Goal: Task Accomplishment & Management: Use online tool/utility

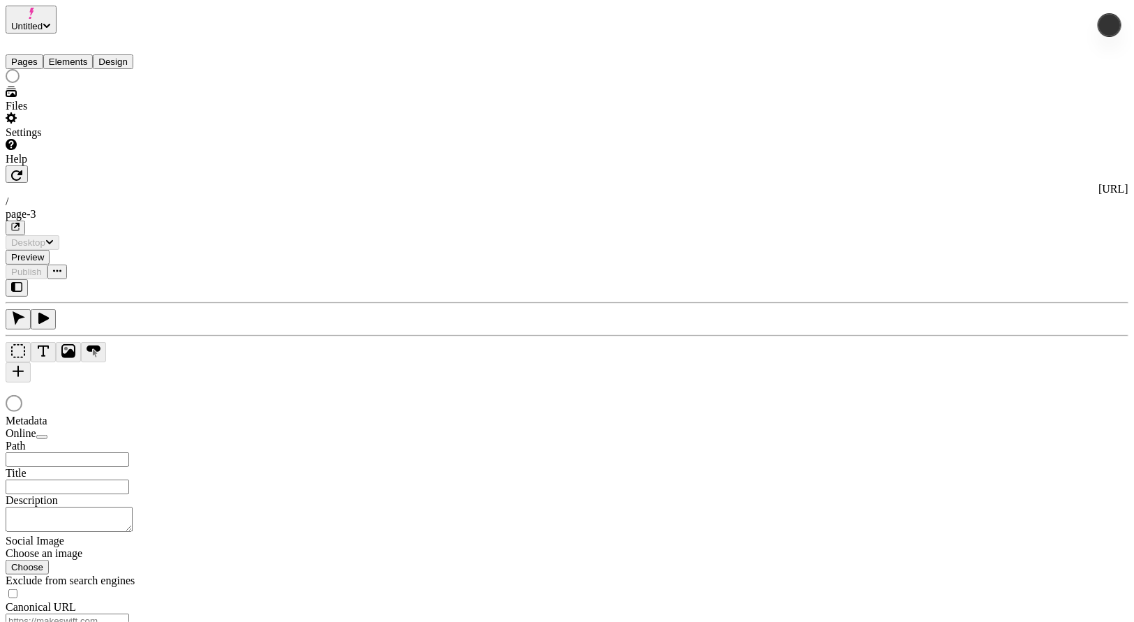
type input "/page-3"
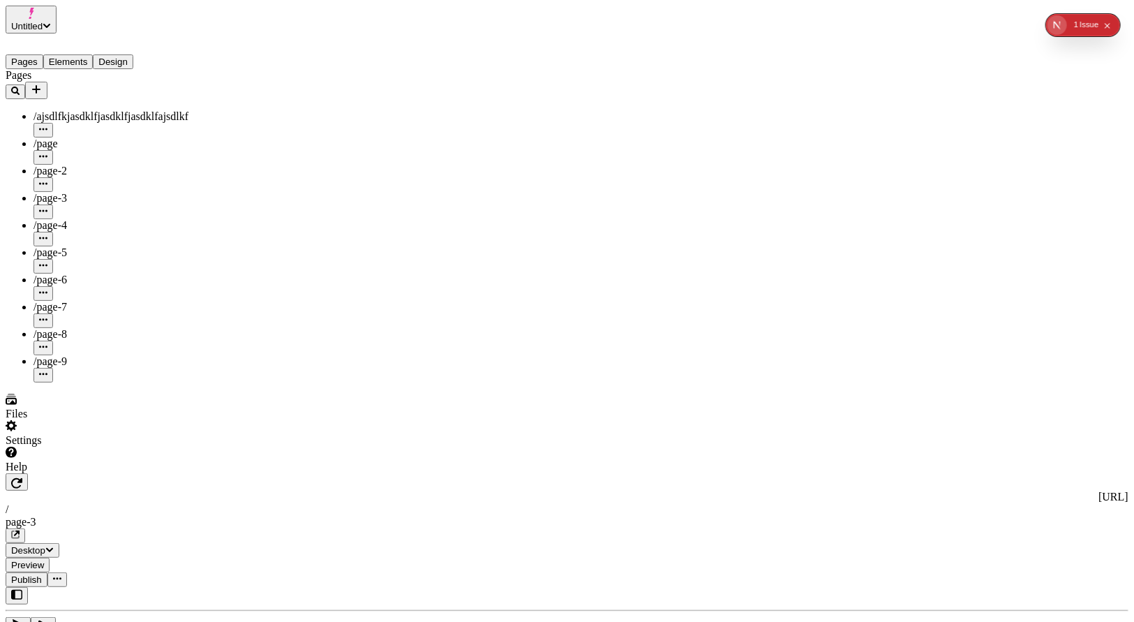
click at [75, 55] on button "Elements" at bounding box center [68, 61] width 50 height 15
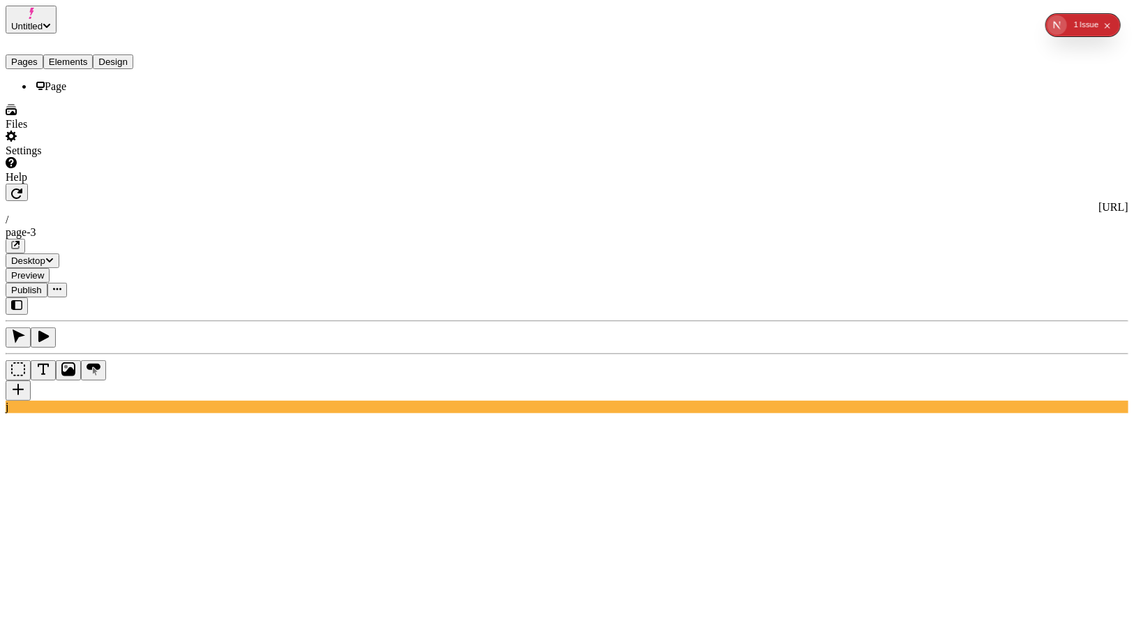
click at [29, 59] on button "Pages" at bounding box center [25, 61] width 38 height 15
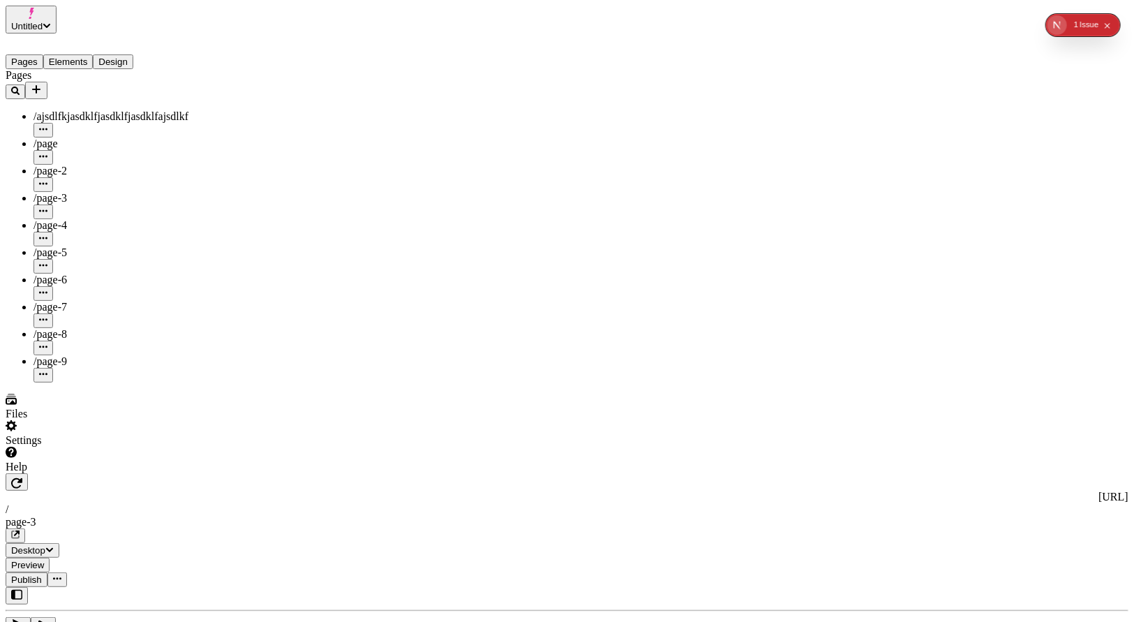
click at [133, 60] on button "Design" at bounding box center [113, 61] width 40 height 15
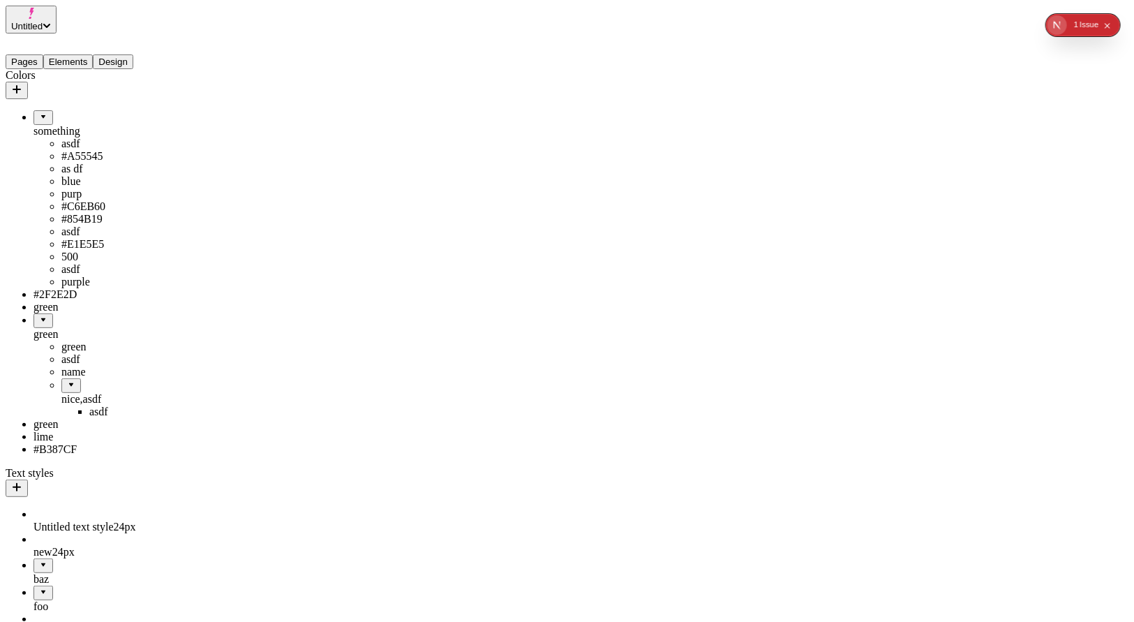
scroll to position [209, 0]
drag, startPoint x: 66, startPoint y: 292, endPoint x: 98, endPoint y: 231, distance: 69.0
drag, startPoint x: 50, startPoint y: 251, endPoint x: 72, endPoint y: 326, distance: 78.6
drag, startPoint x: 59, startPoint y: 295, endPoint x: 20, endPoint y: 325, distance: 49.8
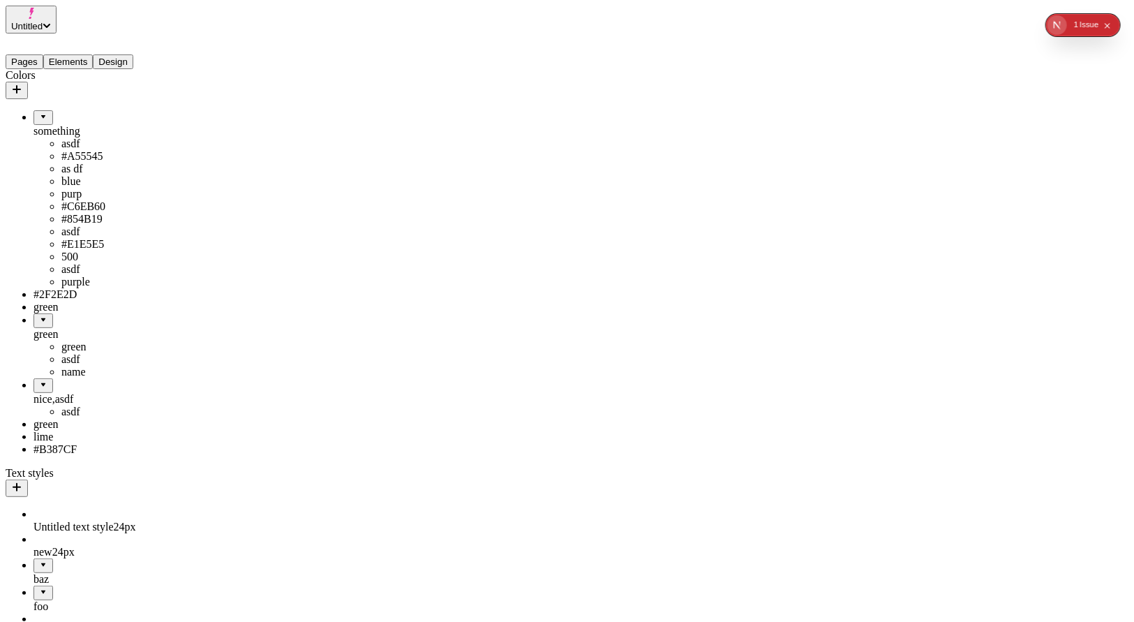
drag, startPoint x: 44, startPoint y: 291, endPoint x: 54, endPoint y: 358, distance: 67.8
drag, startPoint x: 40, startPoint y: 338, endPoint x: 60, endPoint y: 279, distance: 62.0
drag, startPoint x: 40, startPoint y: 289, endPoint x: 98, endPoint y: 225, distance: 85.5
drag, startPoint x: 71, startPoint y: 232, endPoint x: 76, endPoint y: 226, distance: 8.0
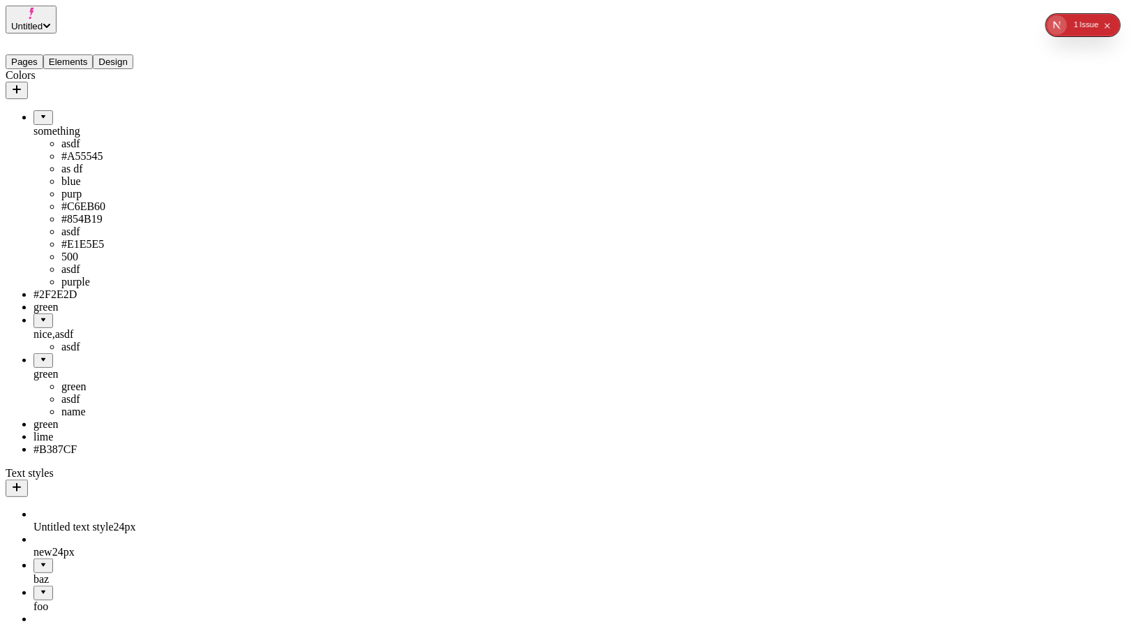
drag, startPoint x: 43, startPoint y: 207, endPoint x: 122, endPoint y: 154, distance: 96.0
drag, startPoint x: 61, startPoint y: 165, endPoint x: 43, endPoint y: 205, distance: 44.0
drag, startPoint x: 41, startPoint y: 170, endPoint x: 90, endPoint y: 182, distance: 50.4
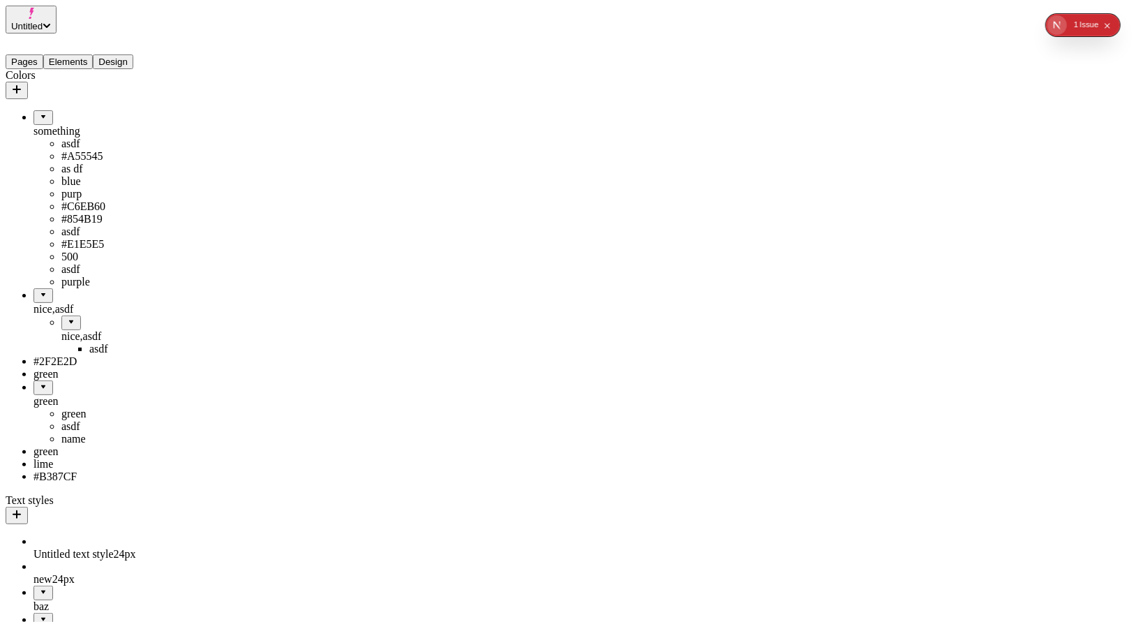
drag, startPoint x: 70, startPoint y: 187, endPoint x: 88, endPoint y: 198, distance: 20.7
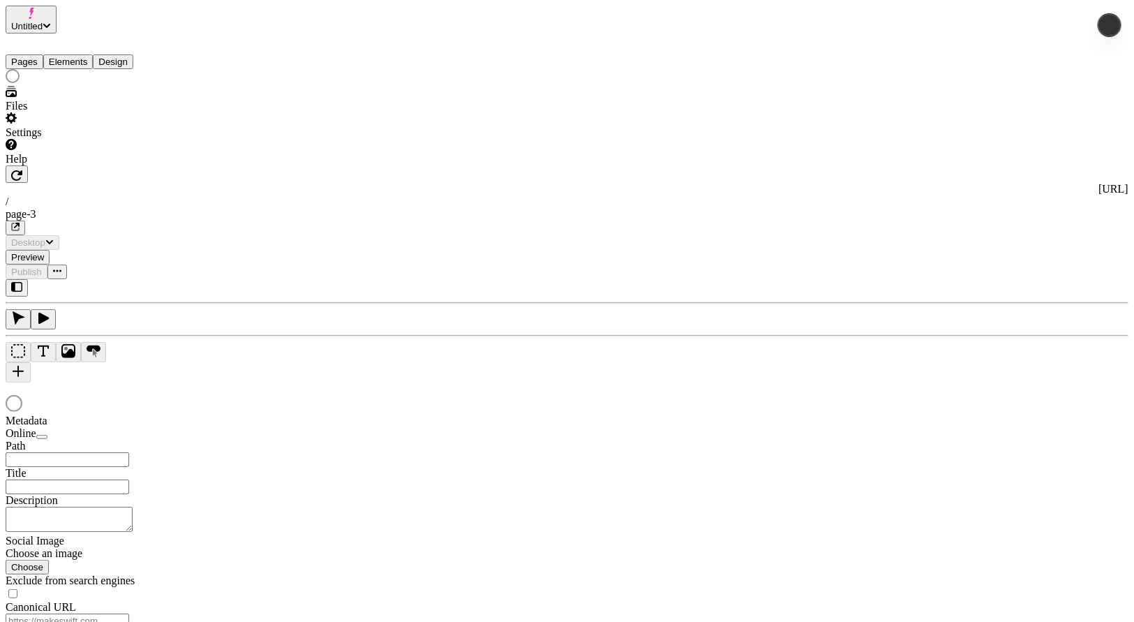
type input "/page-3"
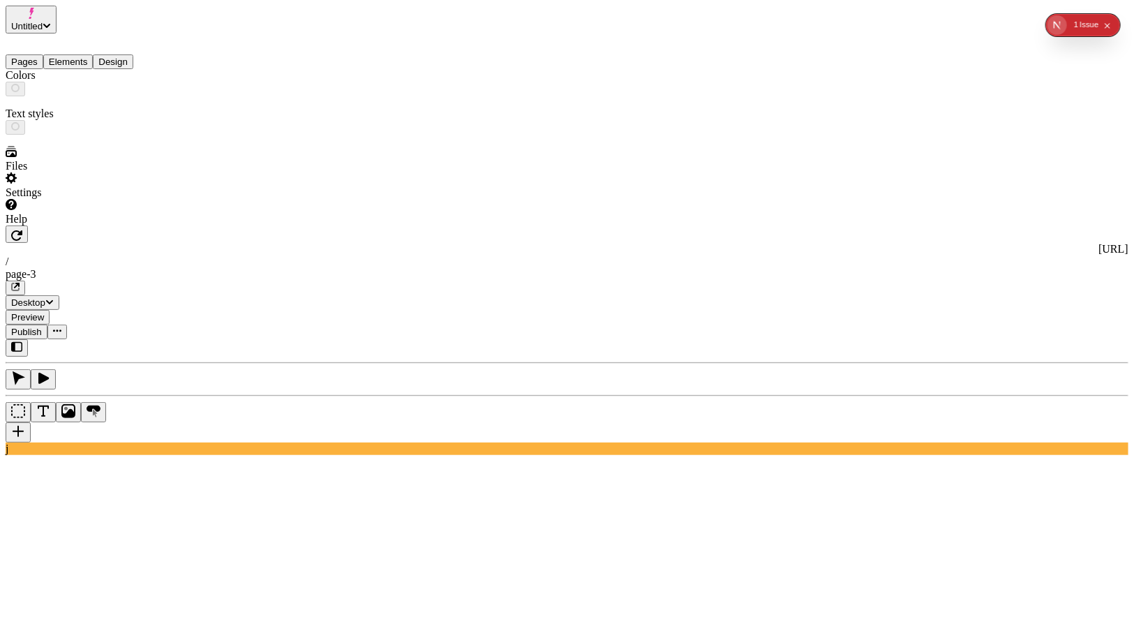
click at [133, 55] on button "Design" at bounding box center [113, 61] width 40 height 15
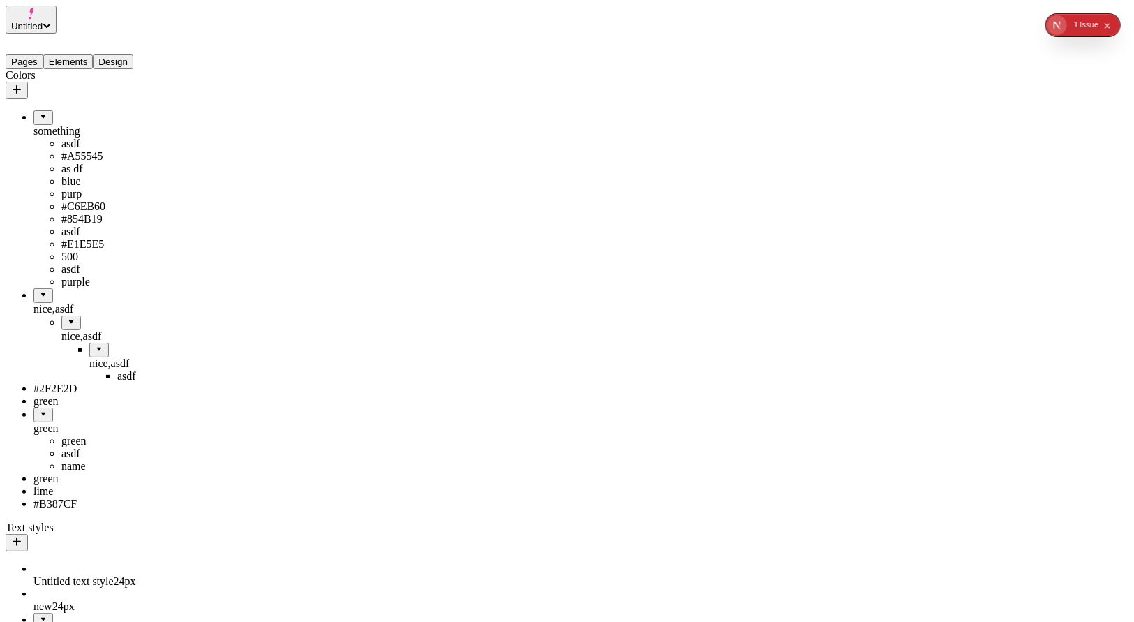
drag, startPoint x: 68, startPoint y: 419, endPoint x: 60, endPoint y: 449, distance: 31.2
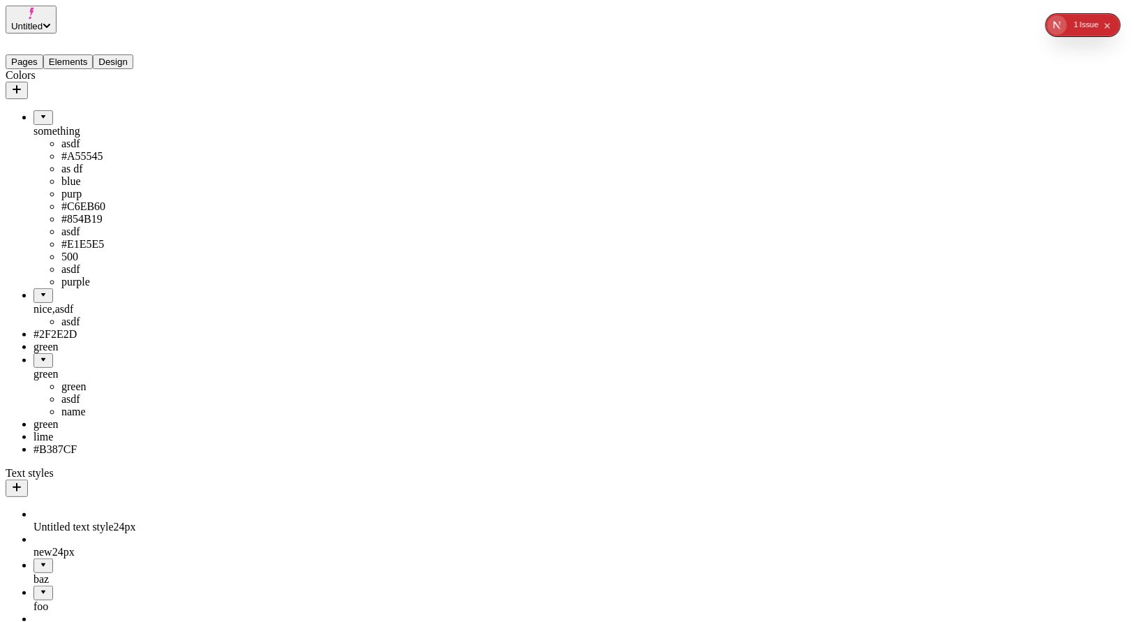
drag, startPoint x: 36, startPoint y: 461, endPoint x: 105, endPoint y: 399, distance: 92.4
drag, startPoint x: 47, startPoint y: 419, endPoint x: 3, endPoint y: 488, distance: 81.5
drag, startPoint x: 25, startPoint y: 419, endPoint x: 92, endPoint y: 392, distance: 72.1
drag, startPoint x: 47, startPoint y: 397, endPoint x: 68, endPoint y: 363, distance: 39.7
drag, startPoint x: 40, startPoint y: 380, endPoint x: 90, endPoint y: 475, distance: 107.4
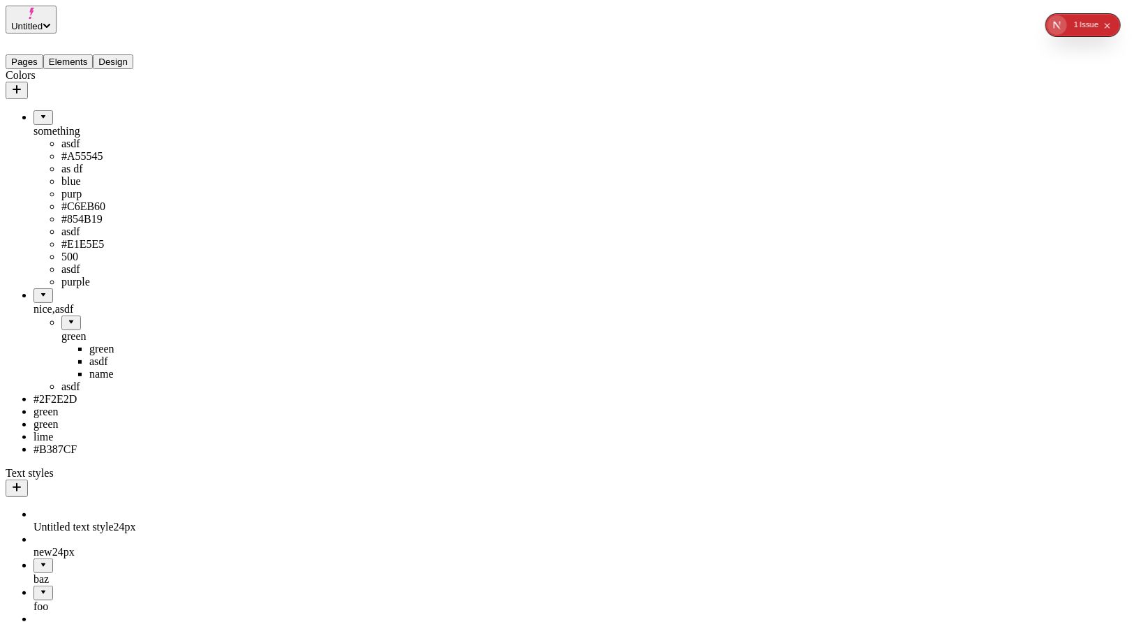
drag, startPoint x: 53, startPoint y: 393, endPoint x: 63, endPoint y: 365, distance: 29.6
drag, startPoint x: 36, startPoint y: 459, endPoint x: 104, endPoint y: 451, distance: 68.8
drag, startPoint x: 49, startPoint y: 460, endPoint x: 3, endPoint y: 496, distance: 57.7
drag, startPoint x: 37, startPoint y: 459, endPoint x: 101, endPoint y: 425, distance: 72.7
drag, startPoint x: 56, startPoint y: 440, endPoint x: 109, endPoint y: 410, distance: 60.6
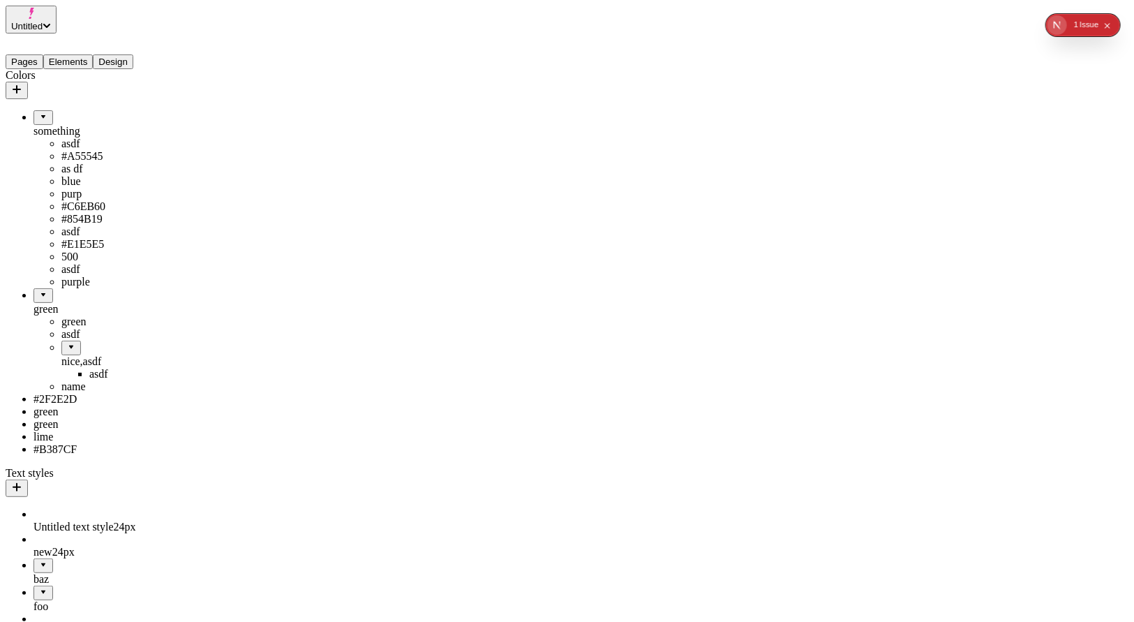
drag, startPoint x: 58, startPoint y: 422, endPoint x: 106, endPoint y: 394, distance: 55.7
drag, startPoint x: 75, startPoint y: 394, endPoint x: 131, endPoint y: 365, distance: 63.1
drag, startPoint x: 66, startPoint y: 378, endPoint x: 85, endPoint y: 434, distance: 59.2
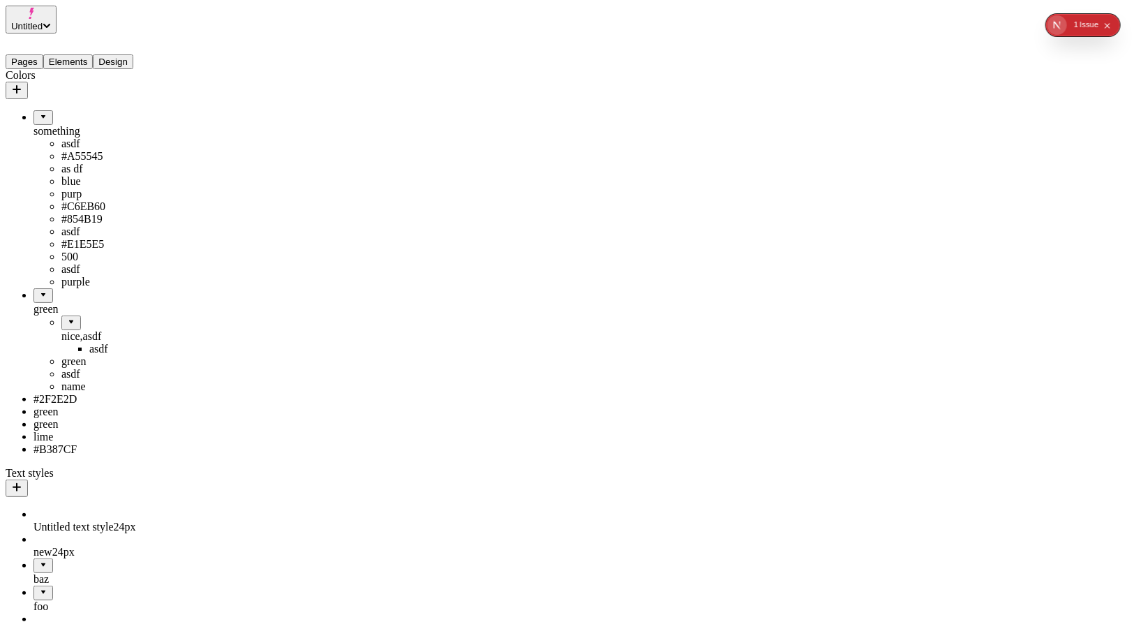
drag, startPoint x: 68, startPoint y: 401, endPoint x: 39, endPoint y: 368, distance: 43.5
drag, startPoint x: 49, startPoint y: 379, endPoint x: 85, endPoint y: 431, distance: 63.1
drag, startPoint x: 51, startPoint y: 394, endPoint x: 99, endPoint y: 452, distance: 75.3
drag, startPoint x: 66, startPoint y: 398, endPoint x: 63, endPoint y: 494, distance: 96.4
drag, startPoint x: 37, startPoint y: 488, endPoint x: 72, endPoint y: 384, distance: 109.7
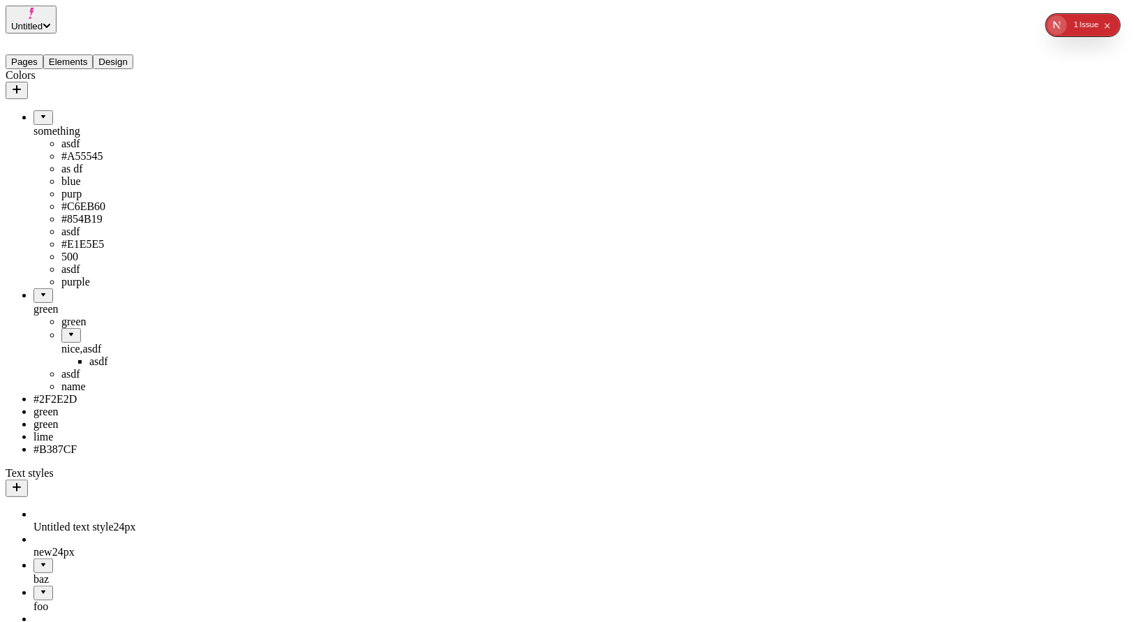
drag, startPoint x: 58, startPoint y: 416, endPoint x: 70, endPoint y: 366, distance: 51.0
drag, startPoint x: 40, startPoint y: 419, endPoint x: 87, endPoint y: 459, distance: 61.4
drag, startPoint x: 45, startPoint y: 417, endPoint x: 74, endPoint y: 492, distance: 80.9
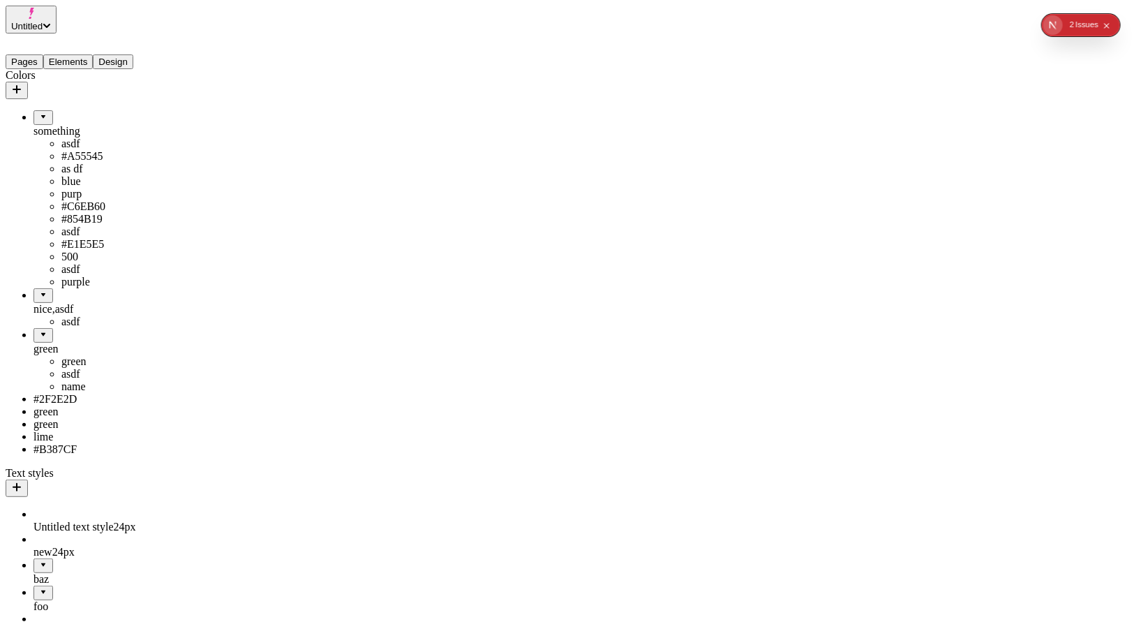
drag, startPoint x: 33, startPoint y: 422, endPoint x: 83, endPoint y: 475, distance: 73.1
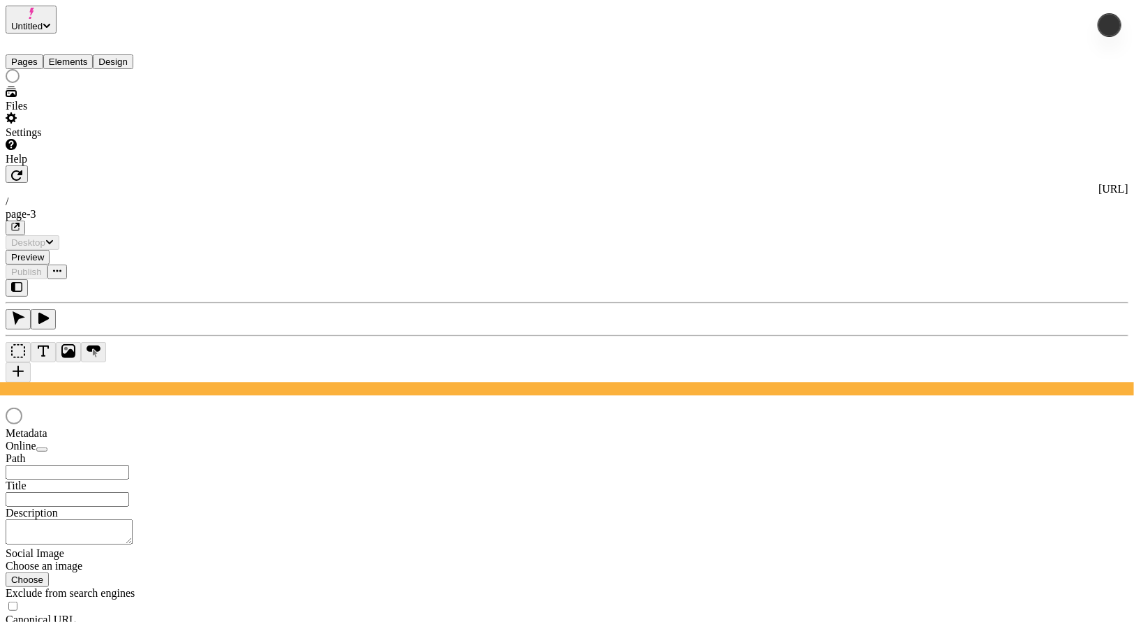
type input "/page-3"
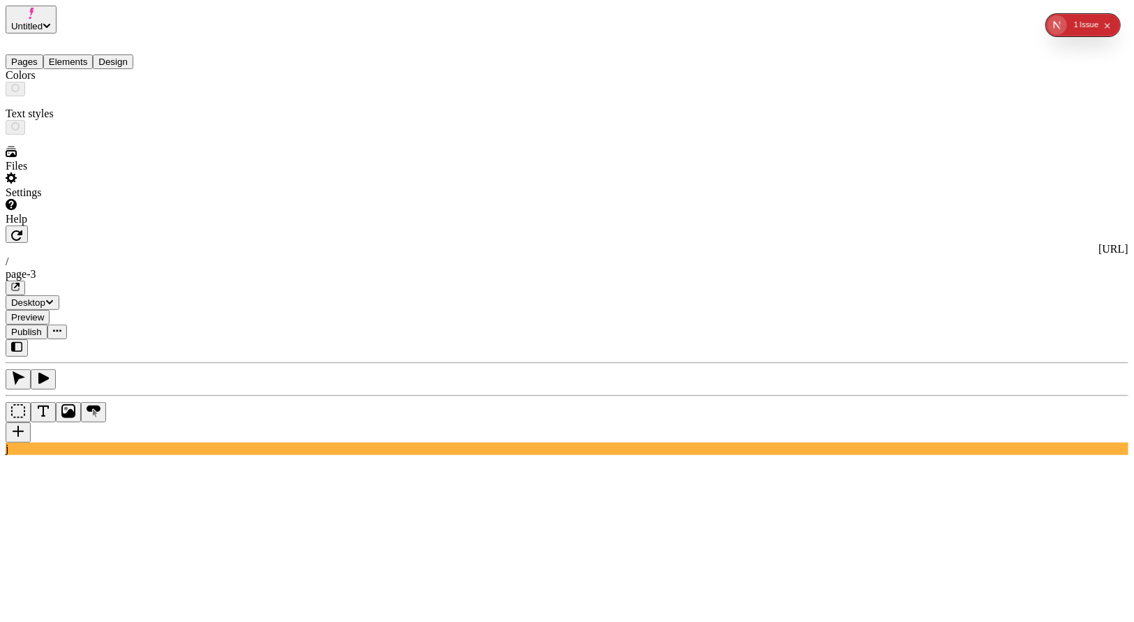
click at [126, 54] on button "Design" at bounding box center [113, 61] width 40 height 15
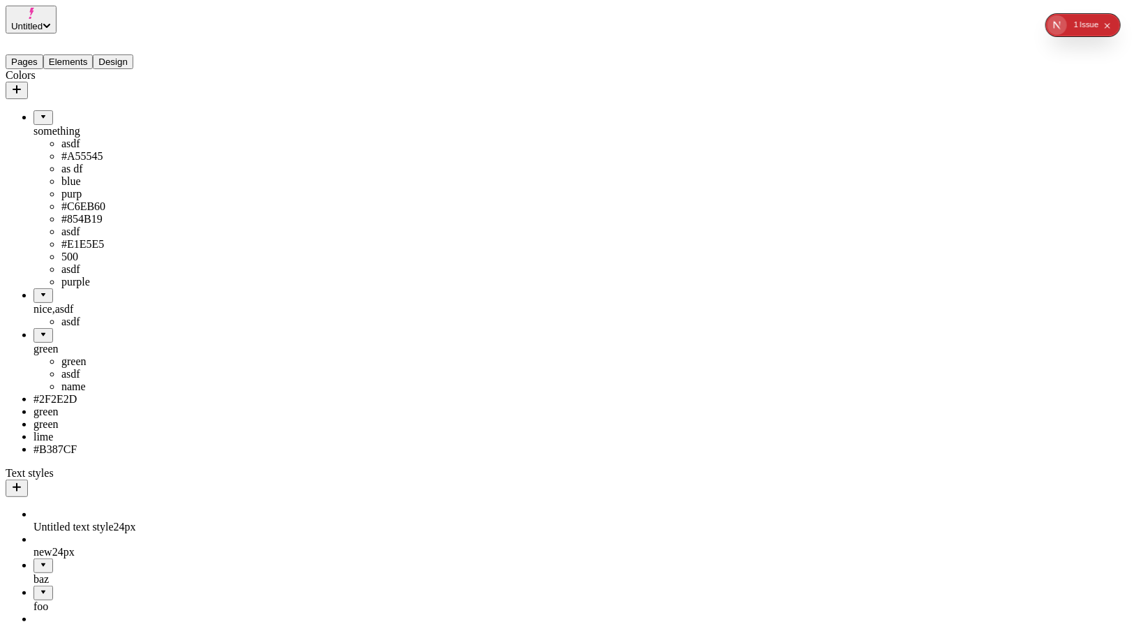
drag, startPoint x: 36, startPoint y: 378, endPoint x: 115, endPoint y: 338, distance: 89.0
drag, startPoint x: 74, startPoint y: 351, endPoint x: 120, endPoint y: 238, distance: 122.1
drag, startPoint x: 71, startPoint y: 249, endPoint x: 84, endPoint y: 147, distance: 103.4
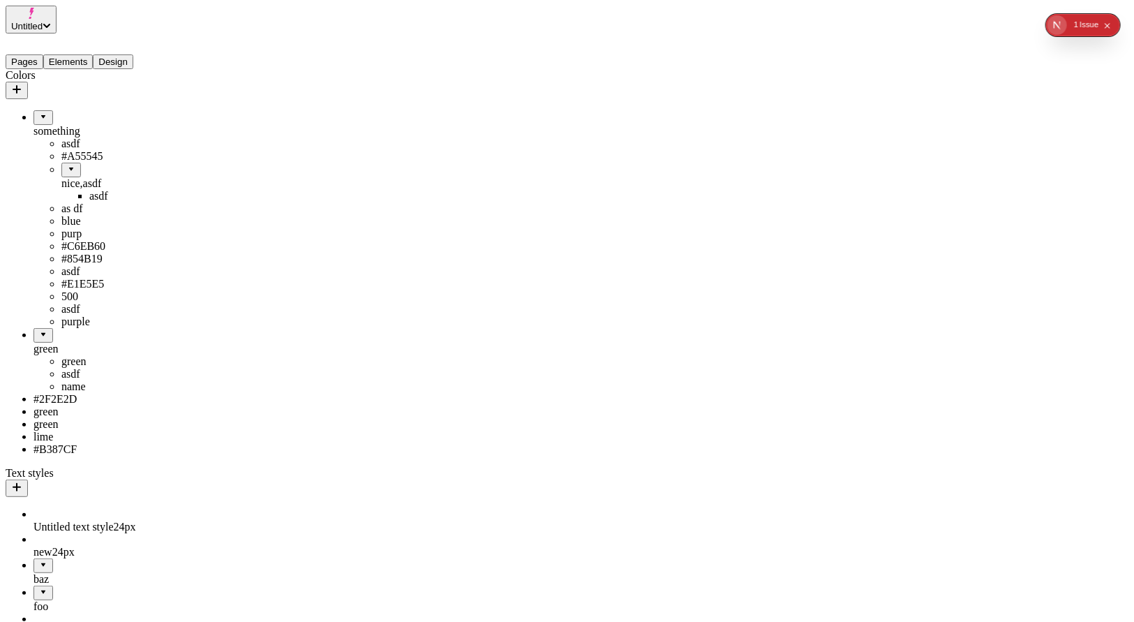
drag, startPoint x: 82, startPoint y: 139, endPoint x: 109, endPoint y: 172, distance: 43.2
drag, startPoint x: 58, startPoint y: 136, endPoint x: 119, endPoint y: 156, distance: 64.5
drag, startPoint x: 59, startPoint y: 129, endPoint x: 71, endPoint y: 98, distance: 33.2
drag, startPoint x: 38, startPoint y: 107, endPoint x: 70, endPoint y: 402, distance: 297.0
drag, startPoint x: 29, startPoint y: 420, endPoint x: 38, endPoint y: 325, distance: 96.0
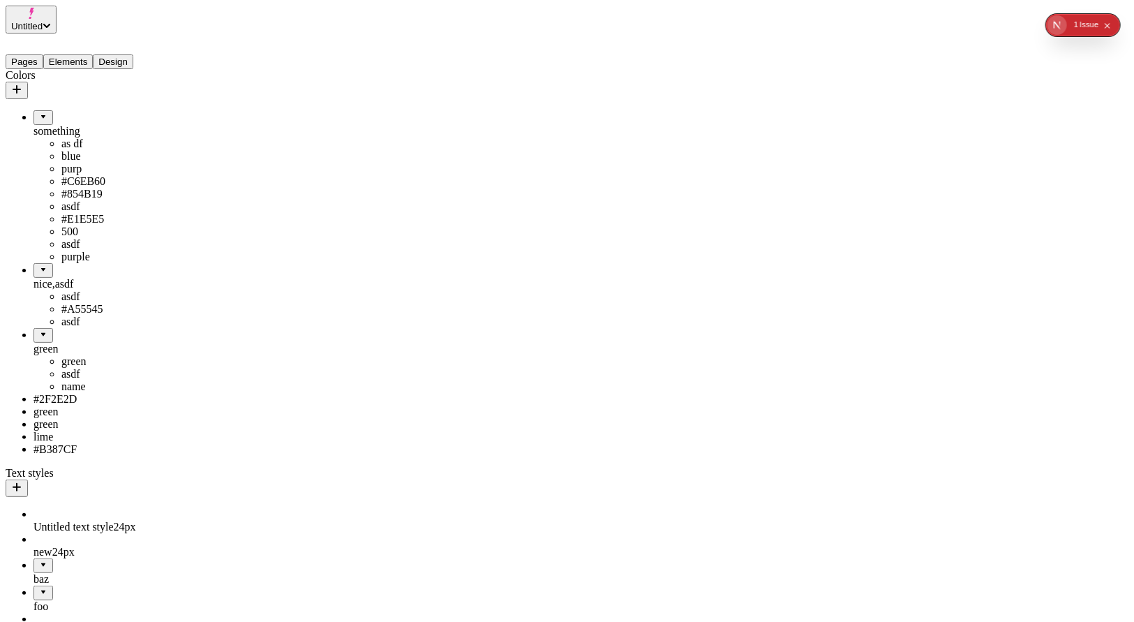
drag, startPoint x: 44, startPoint y: 334, endPoint x: 42, endPoint y: 491, distance: 157.0
drag, startPoint x: 46, startPoint y: 420, endPoint x: 100, endPoint y: 358, distance: 82.6
drag, startPoint x: 68, startPoint y: 385, endPoint x: 74, endPoint y: 316, distance: 69.3
drag, startPoint x: 47, startPoint y: 335, endPoint x: 89, endPoint y: 379, distance: 60.7
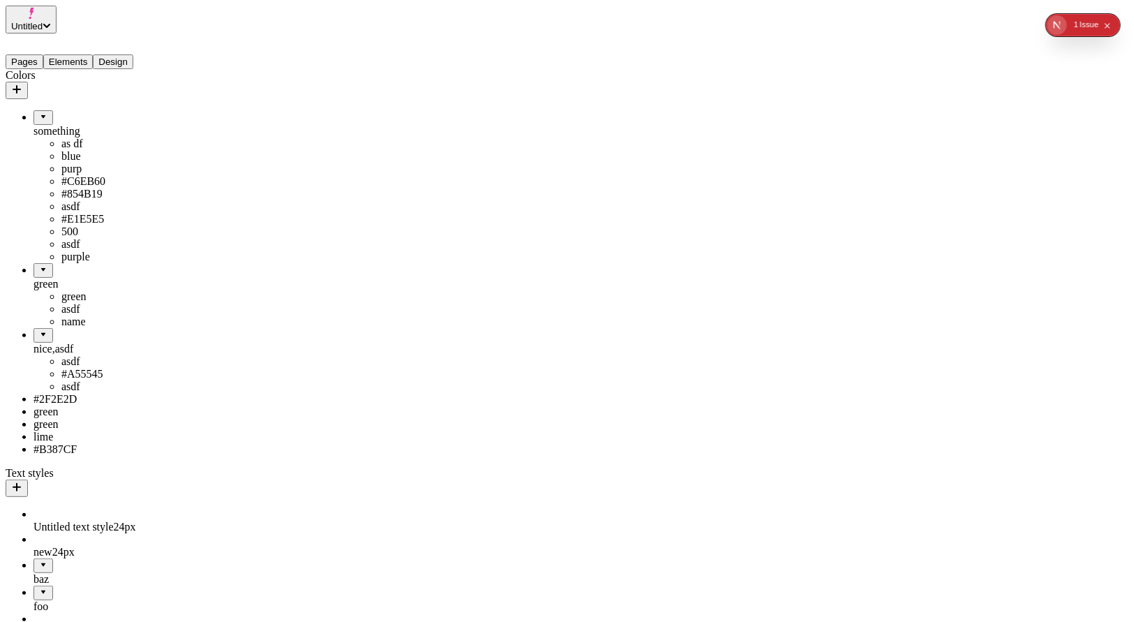
drag, startPoint x: 60, startPoint y: 336, endPoint x: 110, endPoint y: 364, distance: 56.9
drag, startPoint x: 39, startPoint y: 333, endPoint x: 99, endPoint y: 385, distance: 79.2
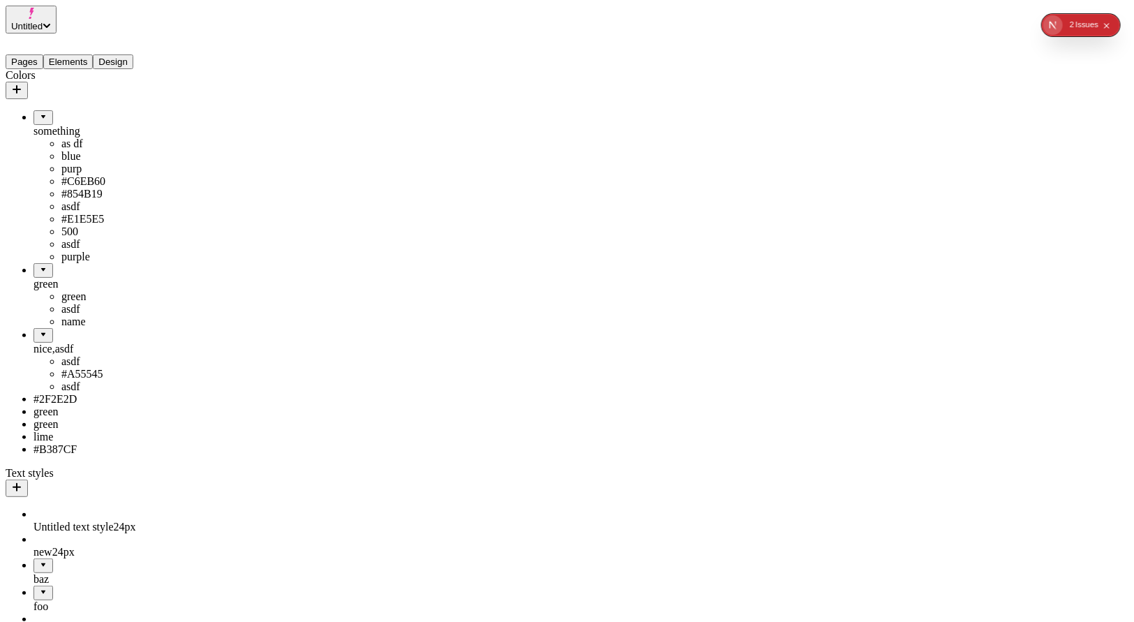
scroll to position [158, 0]
drag, startPoint x: 51, startPoint y: 175, endPoint x: 112, endPoint y: 440, distance: 272.2
drag, startPoint x: 43, startPoint y: 359, endPoint x: 100, endPoint y: 81, distance: 283.6
drag, startPoint x: 52, startPoint y: 239, endPoint x: 57, endPoint y: 89, distance: 150.1
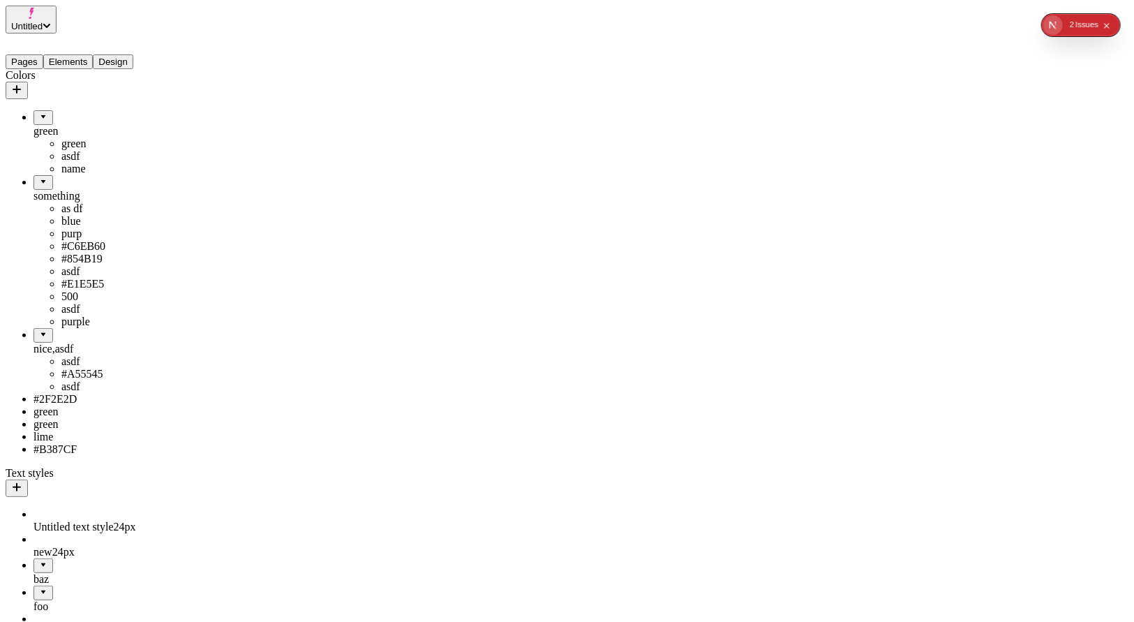
drag, startPoint x: 41, startPoint y: 103, endPoint x: 87, endPoint y: 200, distance: 107.1
drag, startPoint x: 54, startPoint y: 117, endPoint x: 67, endPoint y: 92, distance: 28.1
click at [55, 125] on div "green" at bounding box center [103, 131] width 140 height 13
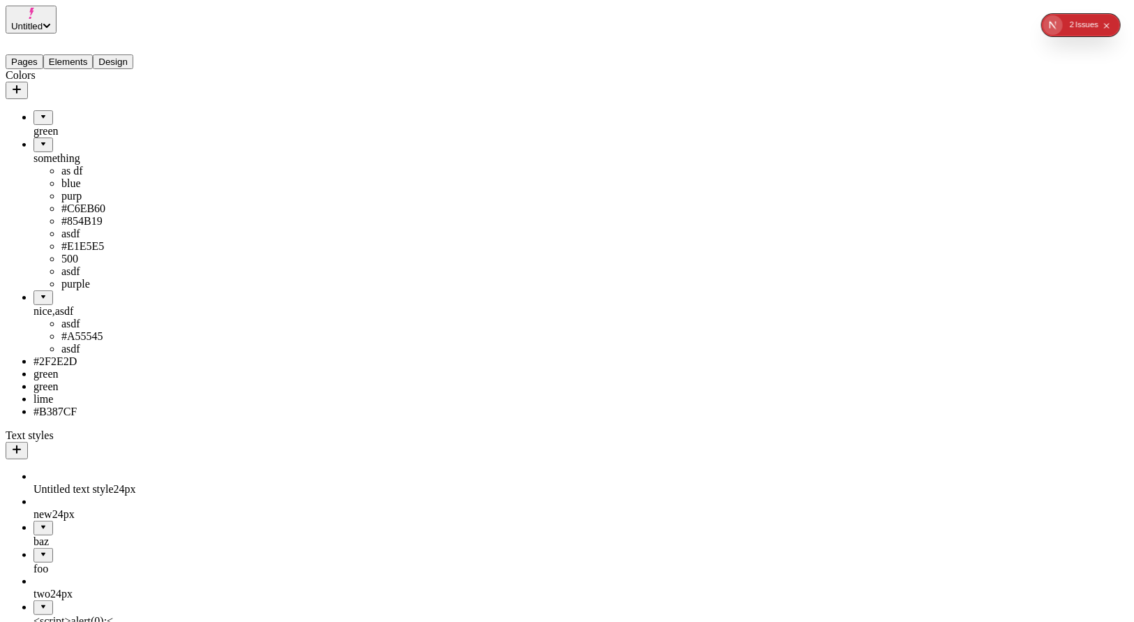
click at [75, 125] on div "green" at bounding box center [103, 131] width 140 height 13
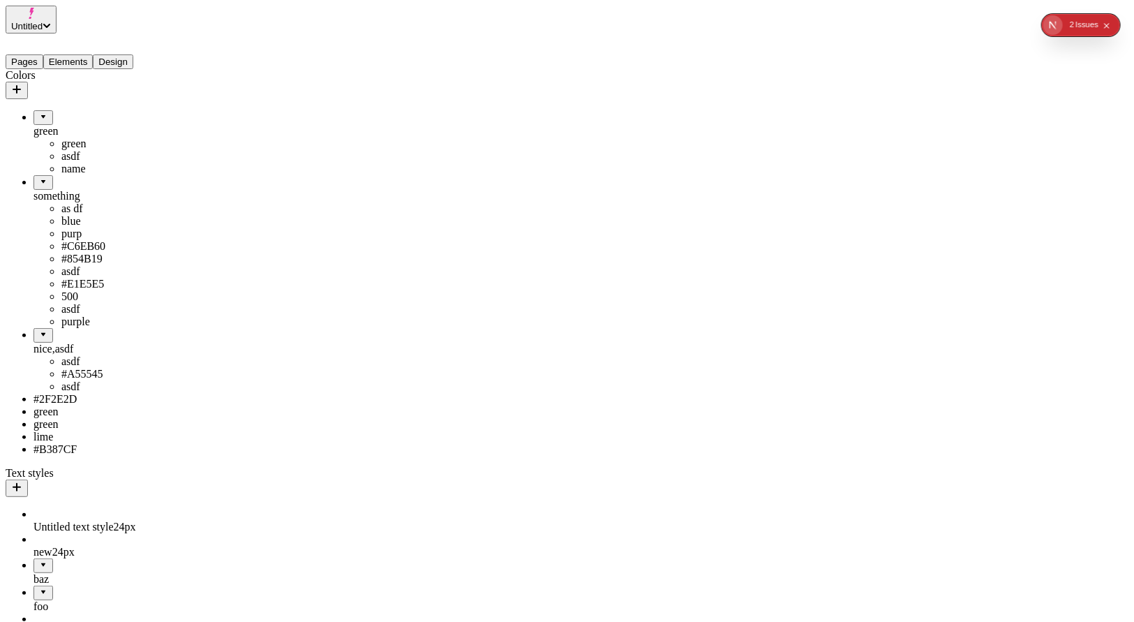
click at [77, 125] on div "green" at bounding box center [103, 131] width 140 height 13
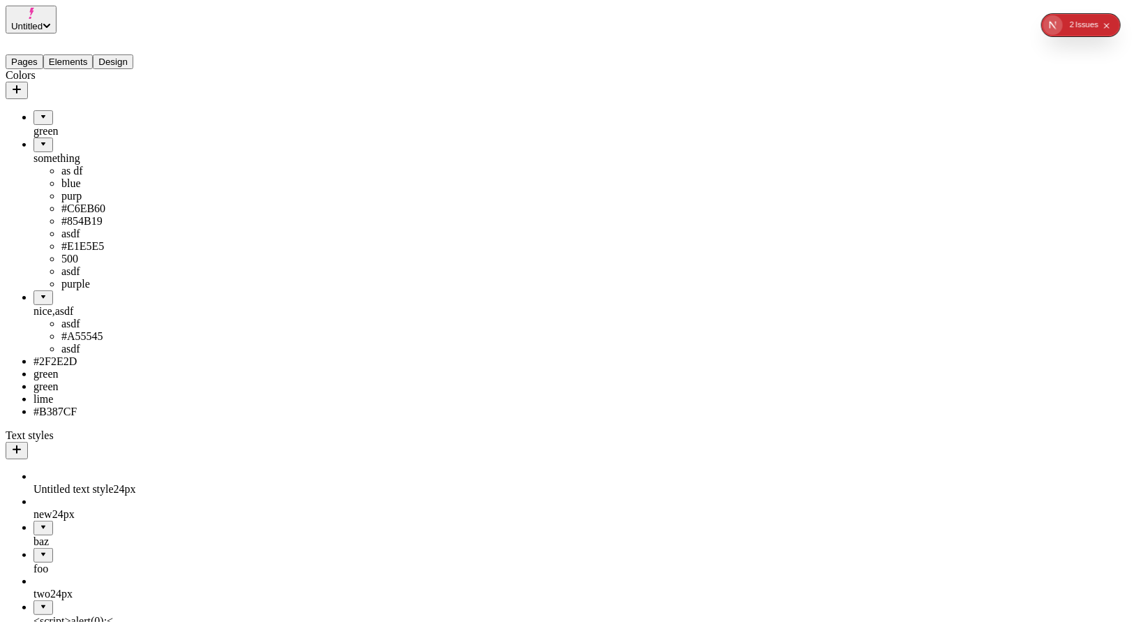
click at [77, 125] on div "green" at bounding box center [103, 131] width 140 height 13
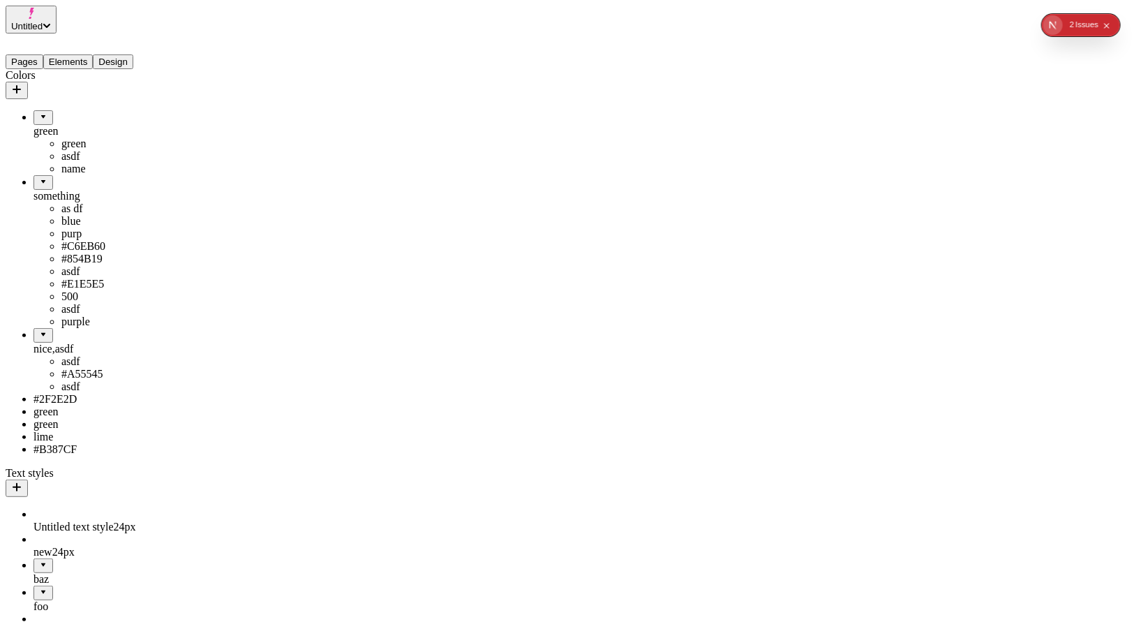
click at [77, 125] on div "green" at bounding box center [103, 131] width 140 height 13
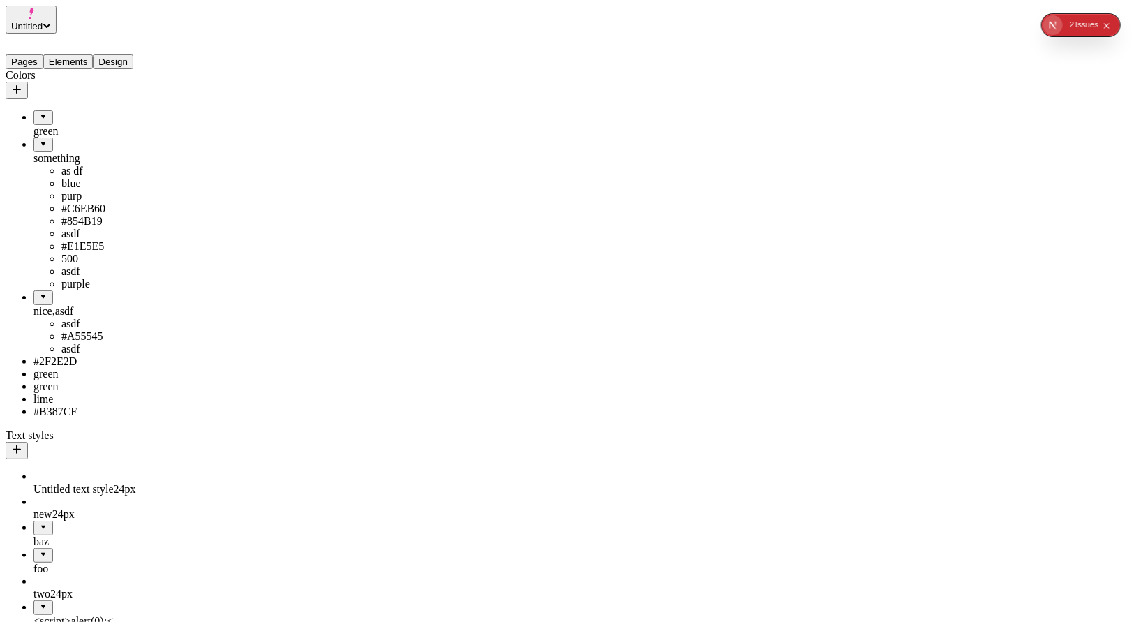
click at [49, 125] on div "green" at bounding box center [103, 131] width 140 height 13
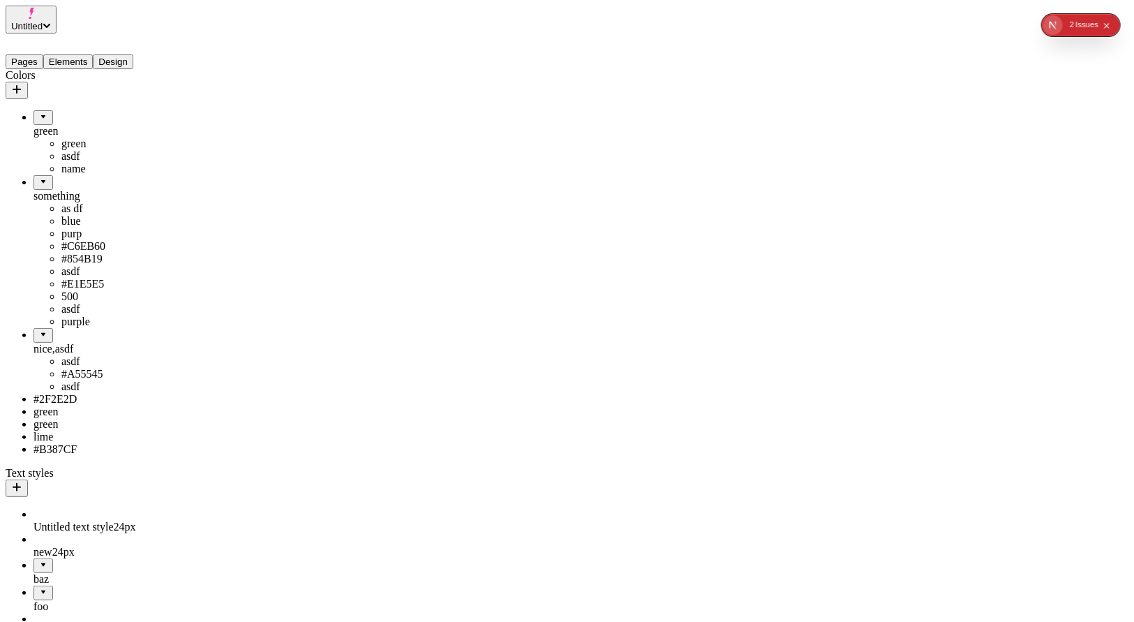
drag, startPoint x: 44, startPoint y: 109, endPoint x: 62, endPoint y: 103, distance: 19.2
drag, startPoint x: 65, startPoint y: 128, endPoint x: 73, endPoint y: 188, distance: 60.5
drag, startPoint x: 44, startPoint y: 270, endPoint x: 71, endPoint y: 107, distance: 164.9
drag, startPoint x: 44, startPoint y: 103, endPoint x: 99, endPoint y: 189, distance: 102.0
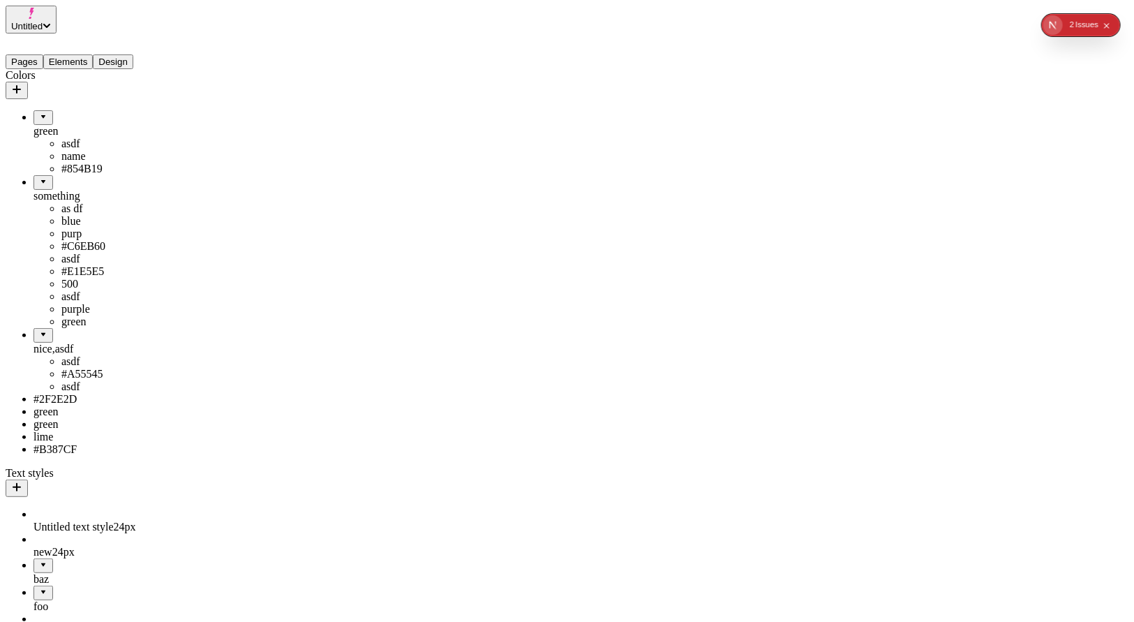
drag, startPoint x: 55, startPoint y: 107, endPoint x: 107, endPoint y: 170, distance: 81.8
